Goal: Task Accomplishment & Management: Manage account settings

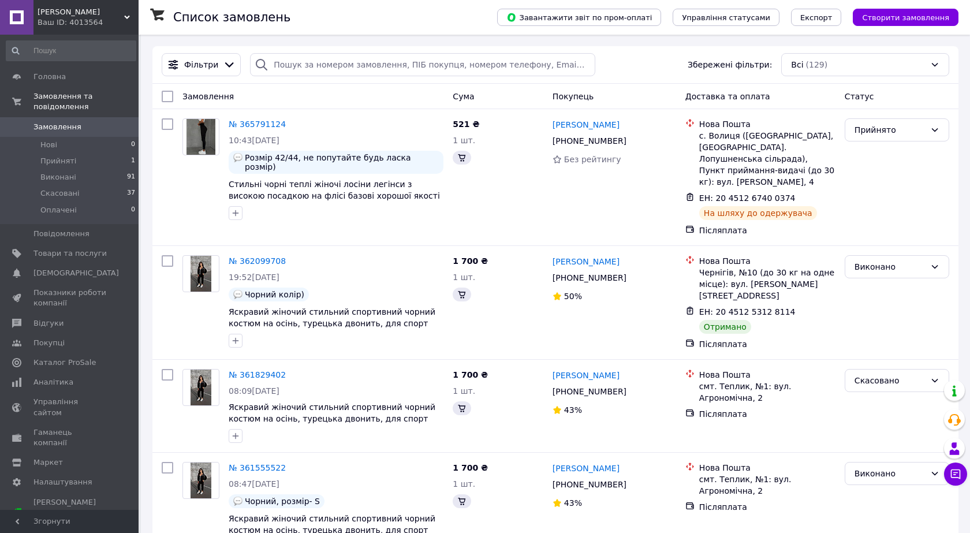
click at [952, 477] on icon at bounding box center [956, 475] width 10 height 10
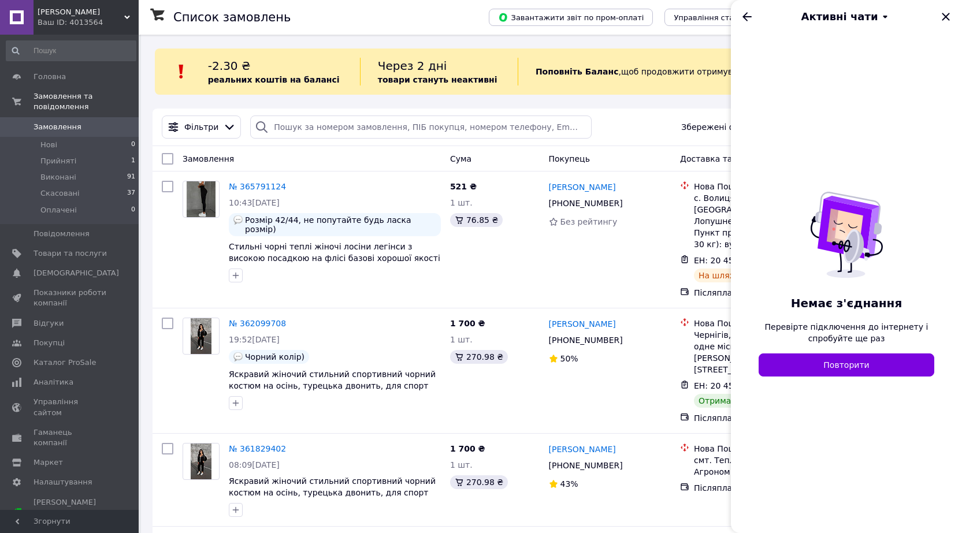
click at [954, 16] on div "Активні чати" at bounding box center [846, 16] width 231 height 32
click at [948, 17] on icon "Закрити" at bounding box center [946, 17] width 14 height 14
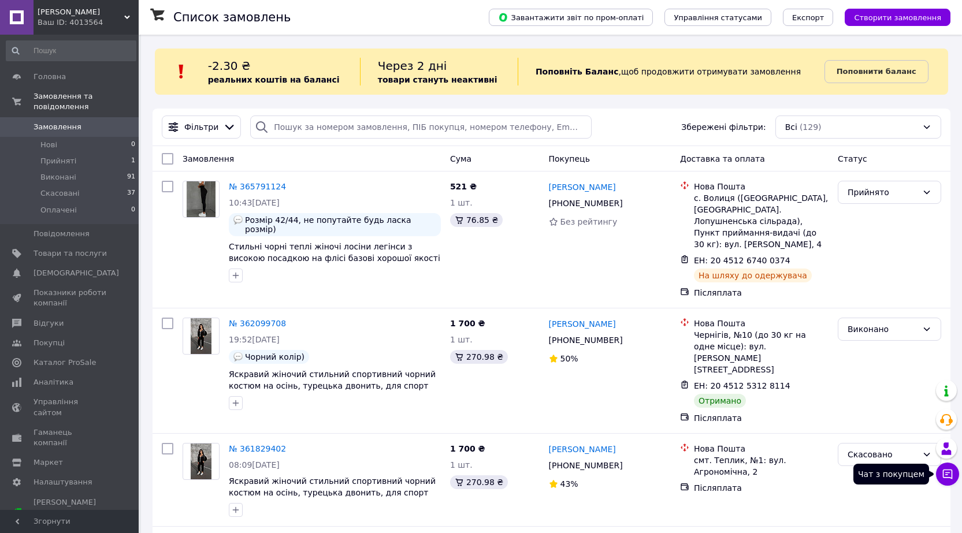
click at [943, 468] on icon at bounding box center [947, 474] width 12 height 12
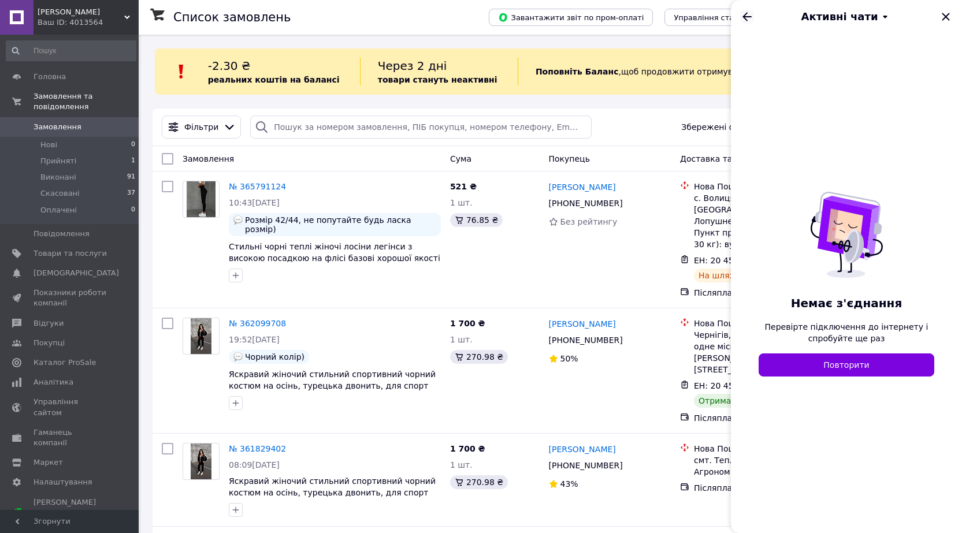
click at [742, 17] on icon "Назад" at bounding box center [747, 17] width 14 height 14
click at [745, 17] on icon "Назад" at bounding box center [747, 17] width 14 height 14
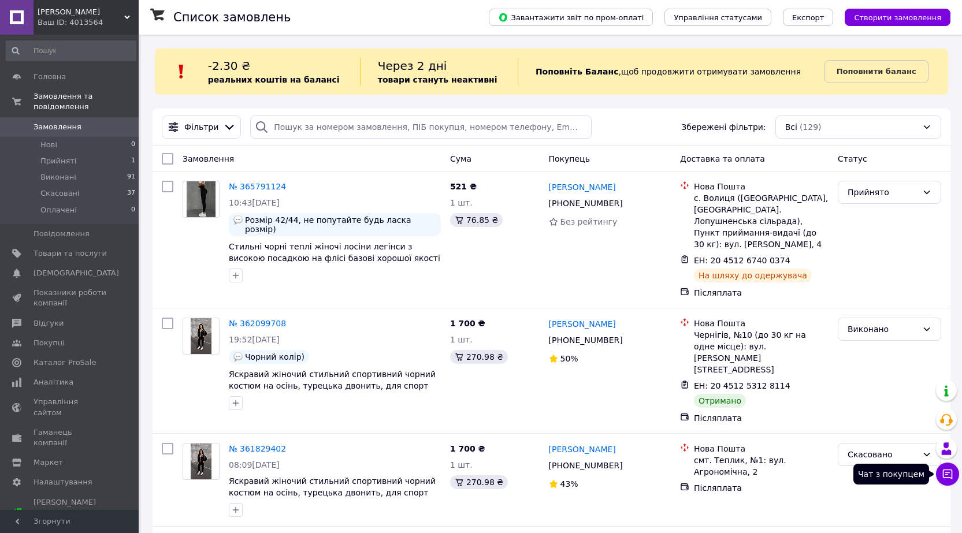
click at [950, 471] on icon at bounding box center [947, 474] width 12 height 12
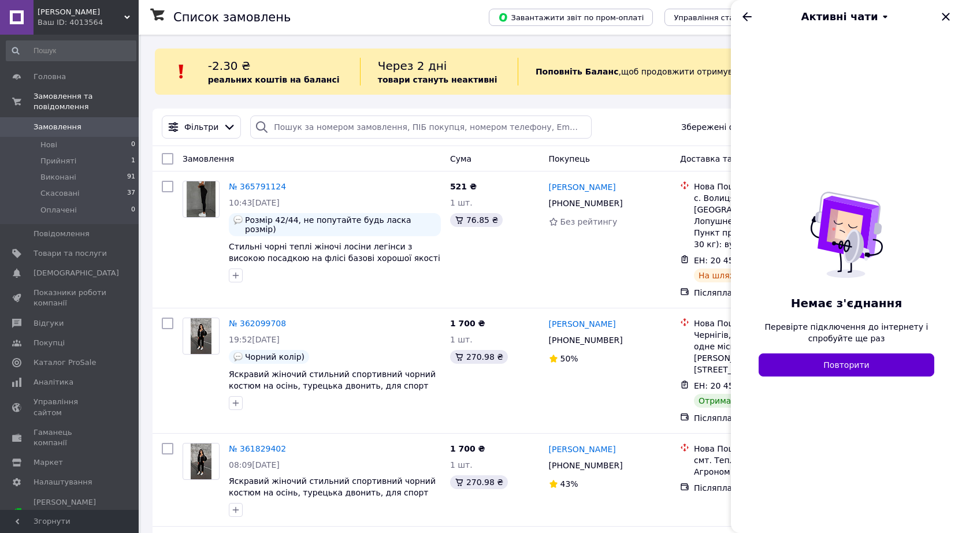
click at [853, 368] on button "Повторити" at bounding box center [846, 364] width 176 height 23
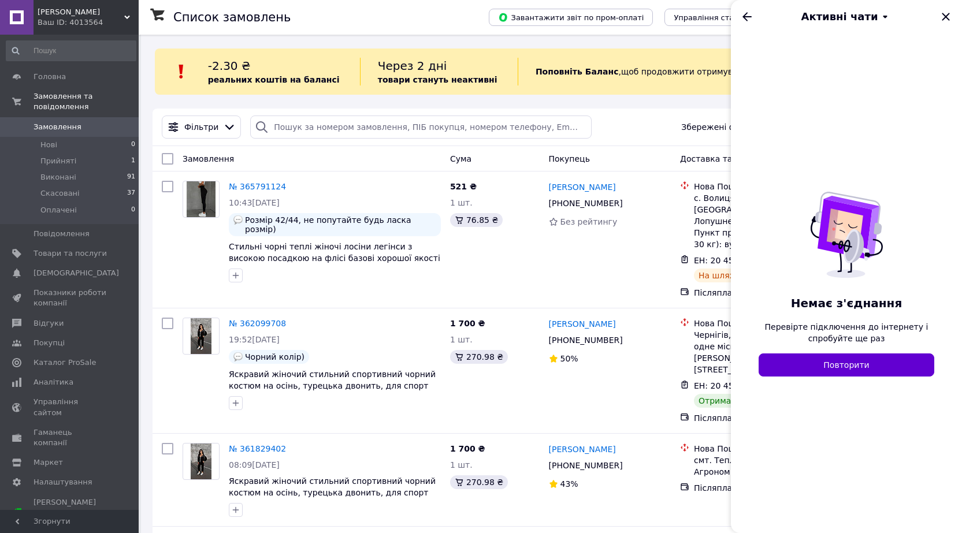
click at [853, 368] on button "Повторити" at bounding box center [846, 364] width 176 height 23
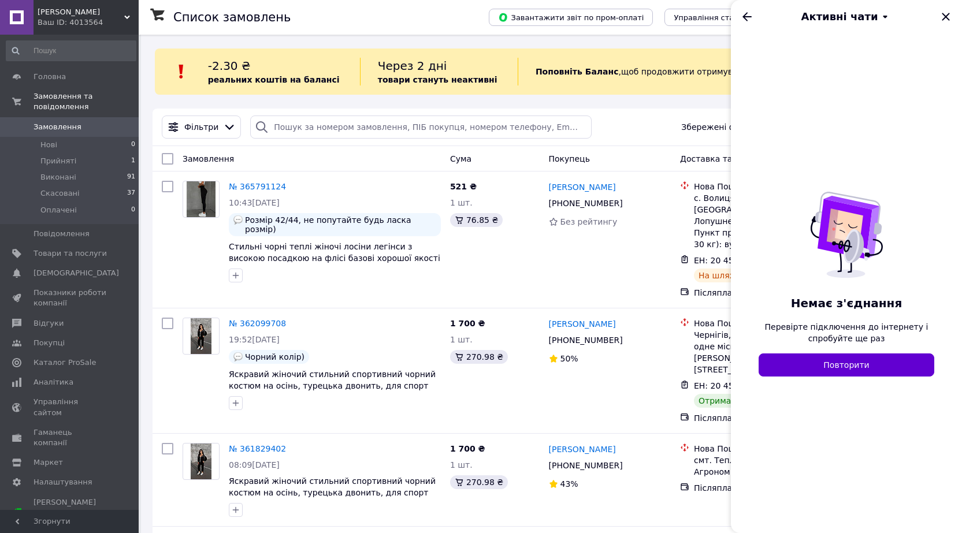
click at [853, 368] on button "Повторити" at bounding box center [846, 364] width 176 height 23
click at [745, 17] on icon "Назад" at bounding box center [747, 17] width 14 height 14
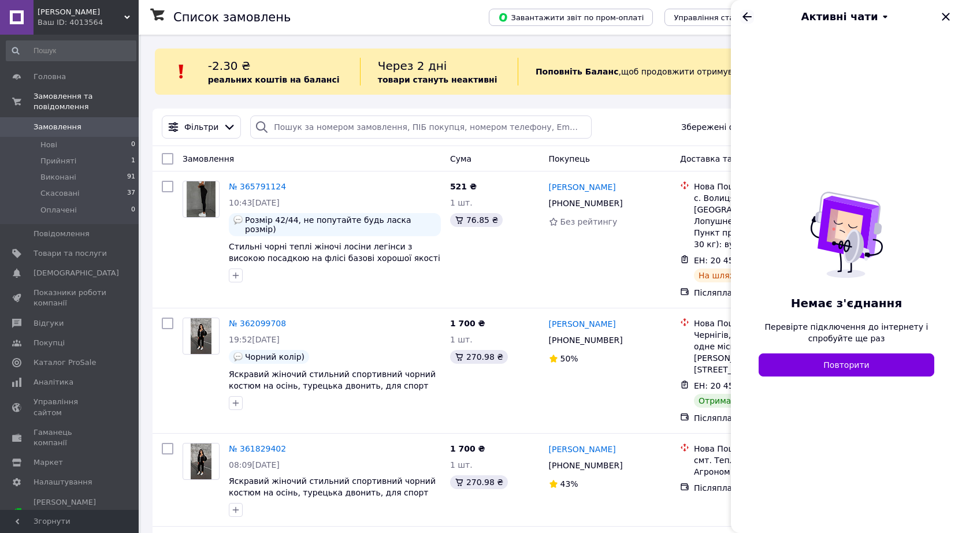
click at [745, 17] on icon "Назад" at bounding box center [747, 17] width 14 height 14
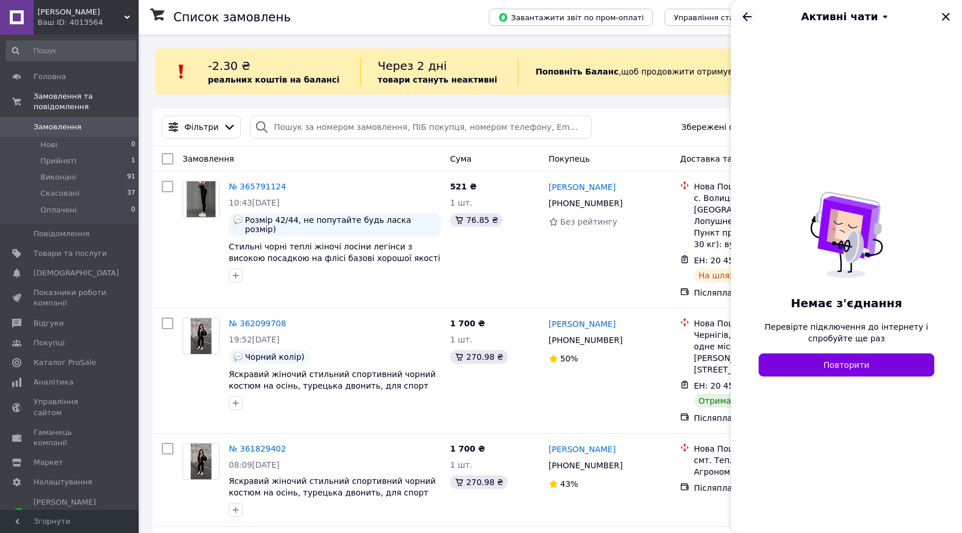
click at [745, 17] on icon "Назад" at bounding box center [747, 17] width 14 height 14
click at [878, 14] on icon at bounding box center [885, 17] width 14 height 14
click at [839, 135] on div "Немає з'єднання Перевірте підключення до інтернету і спробуйте ще раз Повторити" at bounding box center [846, 282] width 203 height 501
click at [847, 368] on button "Повторити" at bounding box center [846, 364] width 176 height 23
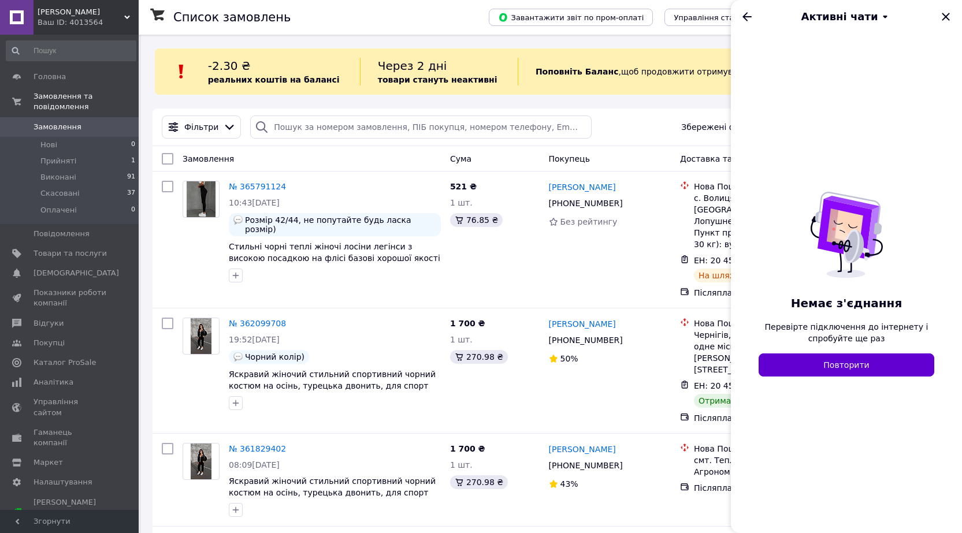
click at [847, 368] on button "Повторити" at bounding box center [846, 364] width 176 height 23
click at [846, 367] on button "Повторити" at bounding box center [846, 364] width 176 height 23
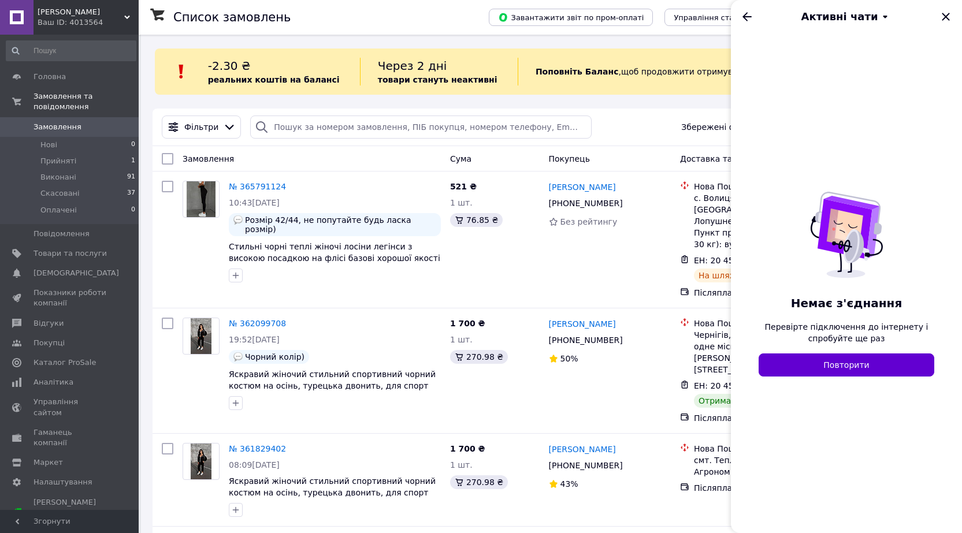
click at [846, 366] on button "Повторити" at bounding box center [846, 364] width 176 height 23
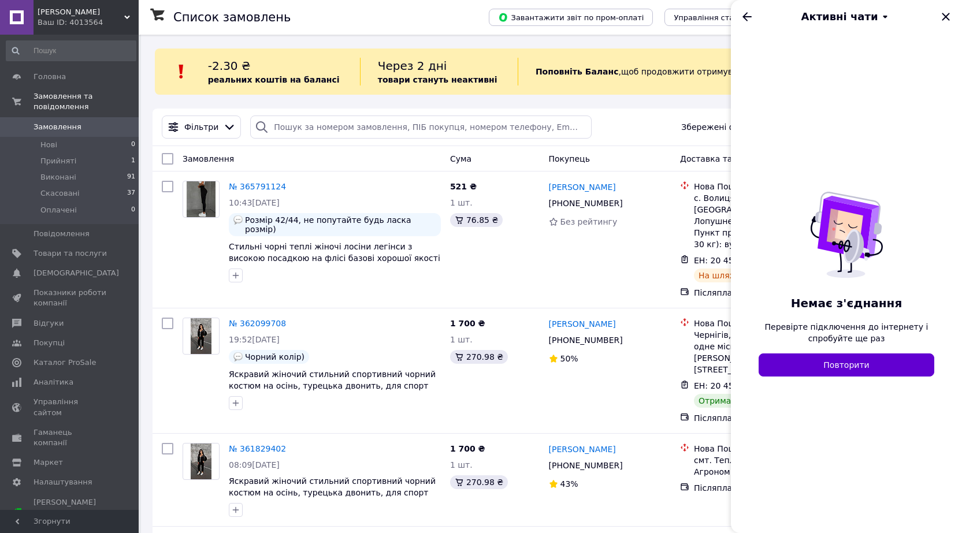
click at [846, 366] on button "Повторити" at bounding box center [846, 364] width 176 height 23
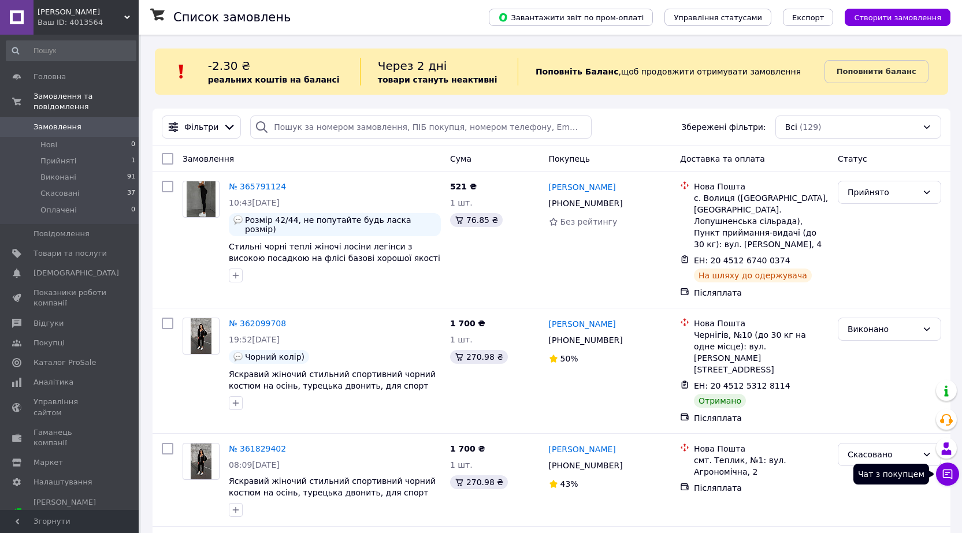
click at [955, 470] on button "Чат з покупцем" at bounding box center [947, 474] width 23 height 23
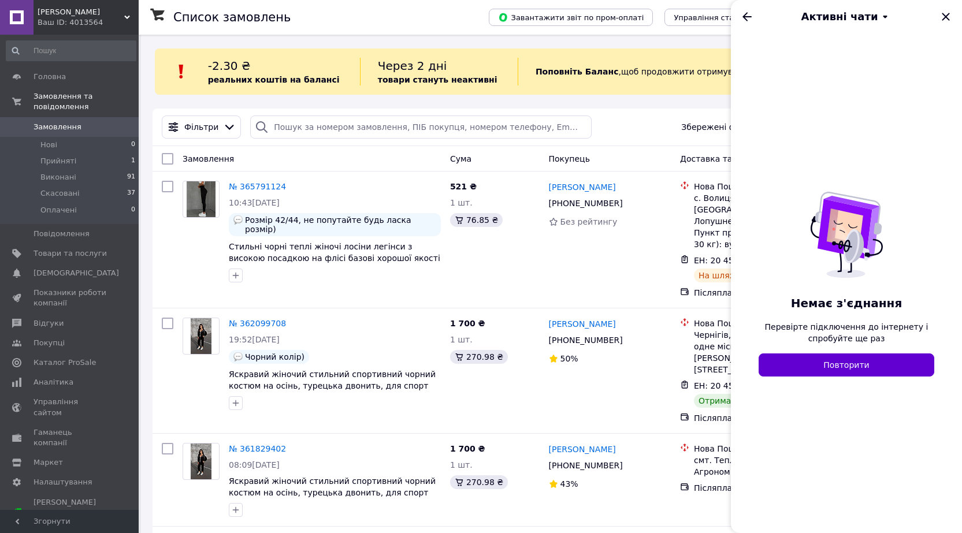
click at [845, 366] on button "Повторити" at bounding box center [846, 364] width 176 height 23
click at [948, 12] on icon "Закрити" at bounding box center [946, 17] width 14 height 14
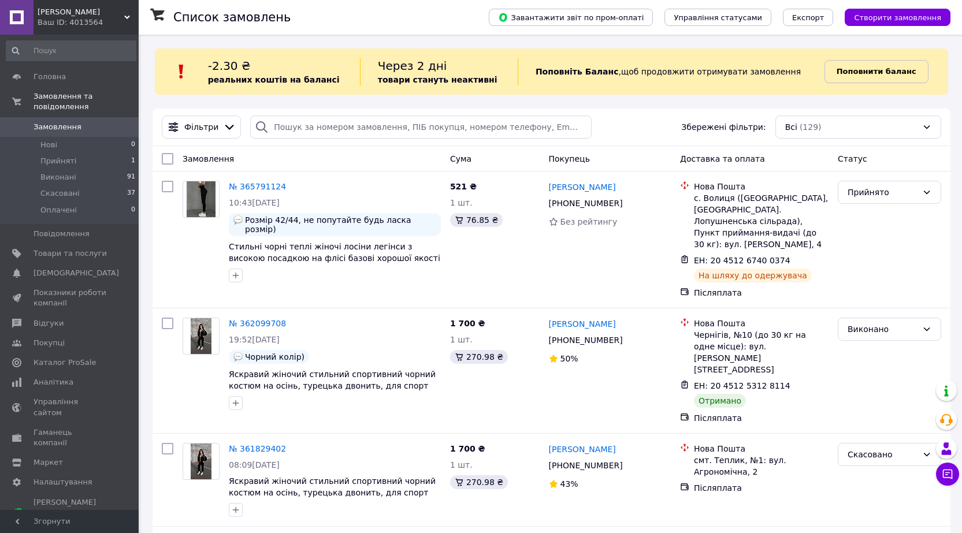
click at [865, 72] on b "Поповнити баланс" at bounding box center [876, 71] width 80 height 9
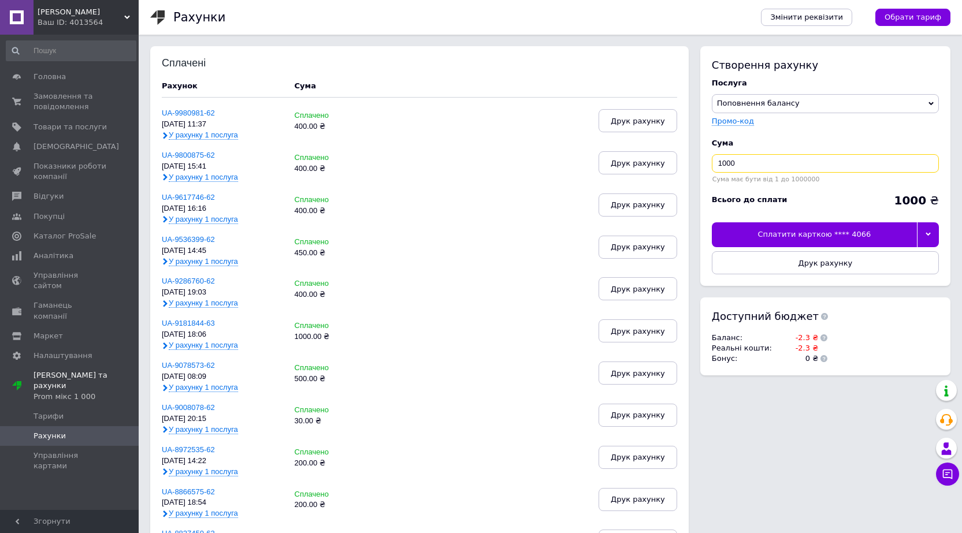
click at [727, 161] on input "1000" at bounding box center [825, 163] width 227 height 18
click at [57, 103] on span "Замовлення та повідомлення" at bounding box center [70, 101] width 73 height 21
click at [728, 169] on input "1000" at bounding box center [825, 163] width 227 height 18
type input "20"
click at [928, 237] on icon at bounding box center [927, 234] width 5 height 5
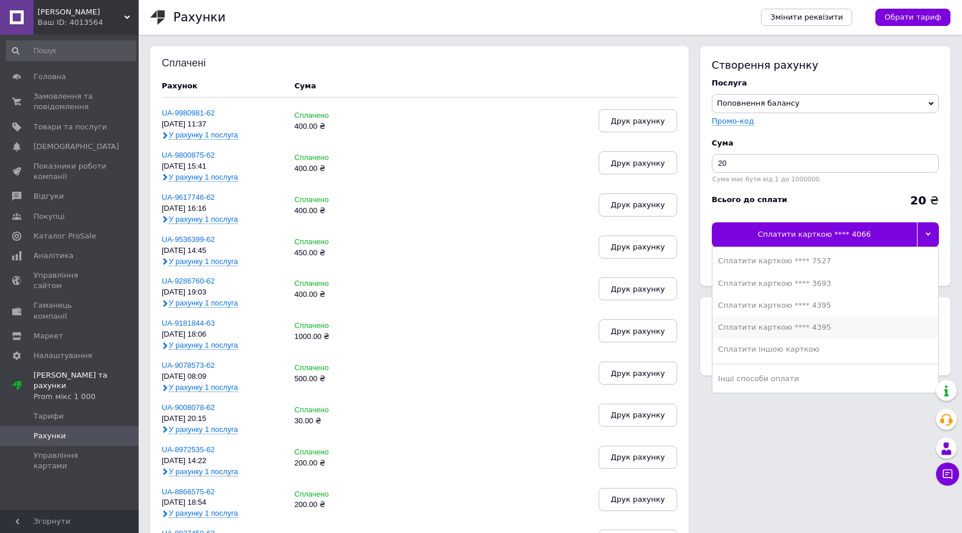
click at [829, 328] on div "Сплатити карткою **** 4395" at bounding box center [825, 327] width 214 height 10
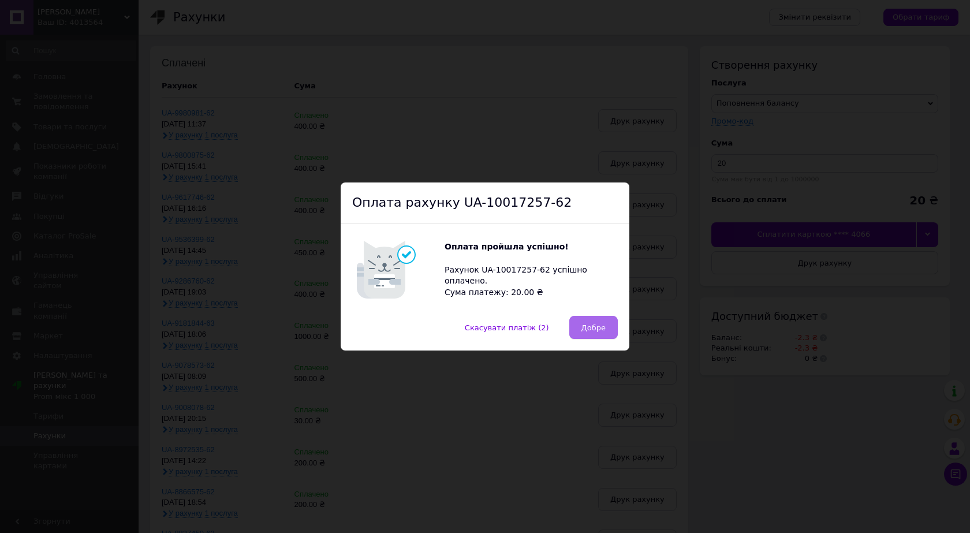
click at [580, 322] on button "Добре" at bounding box center [594, 327] width 49 height 23
